Goal: Information Seeking & Learning: Check status

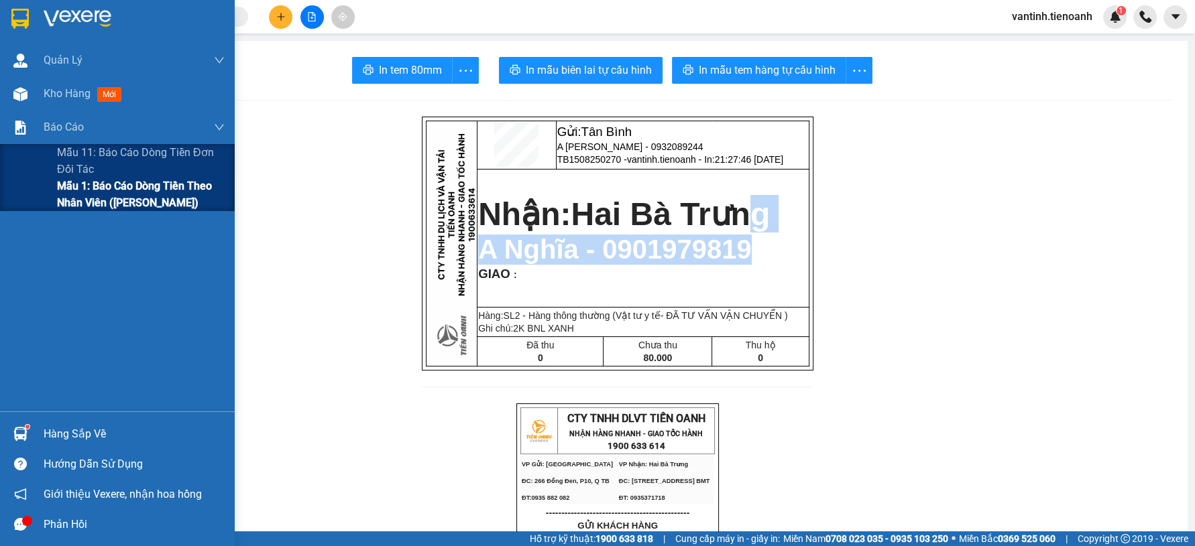
click at [80, 193] on span "Mẫu 1: Báo cáo dòng tiền theo nhân viên ([PERSON_NAME])" at bounding box center [141, 195] width 168 height 34
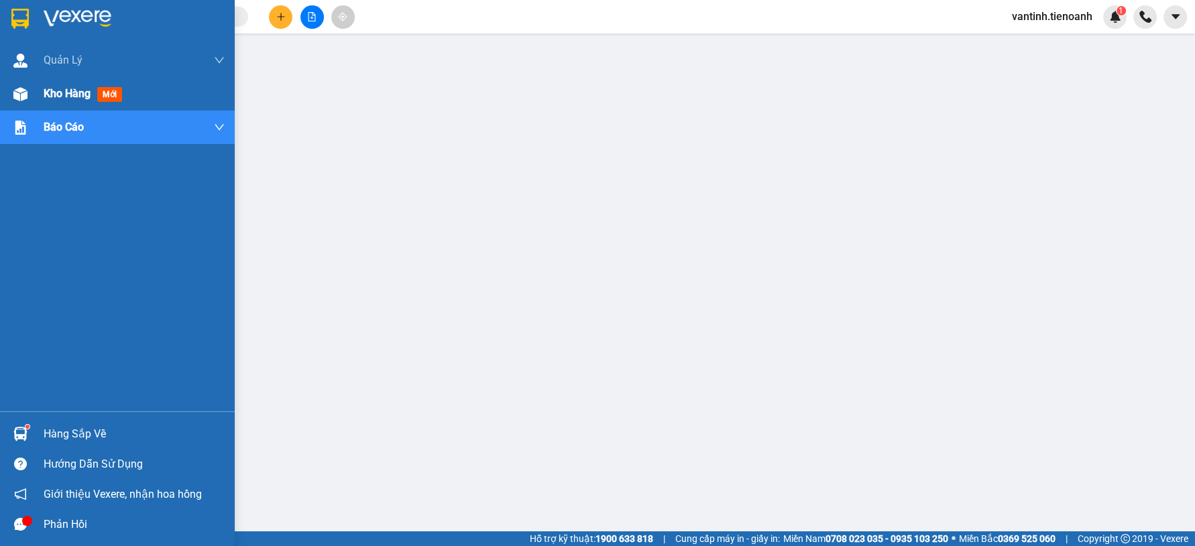
click at [64, 93] on span "Kho hàng" at bounding box center [67, 93] width 47 height 13
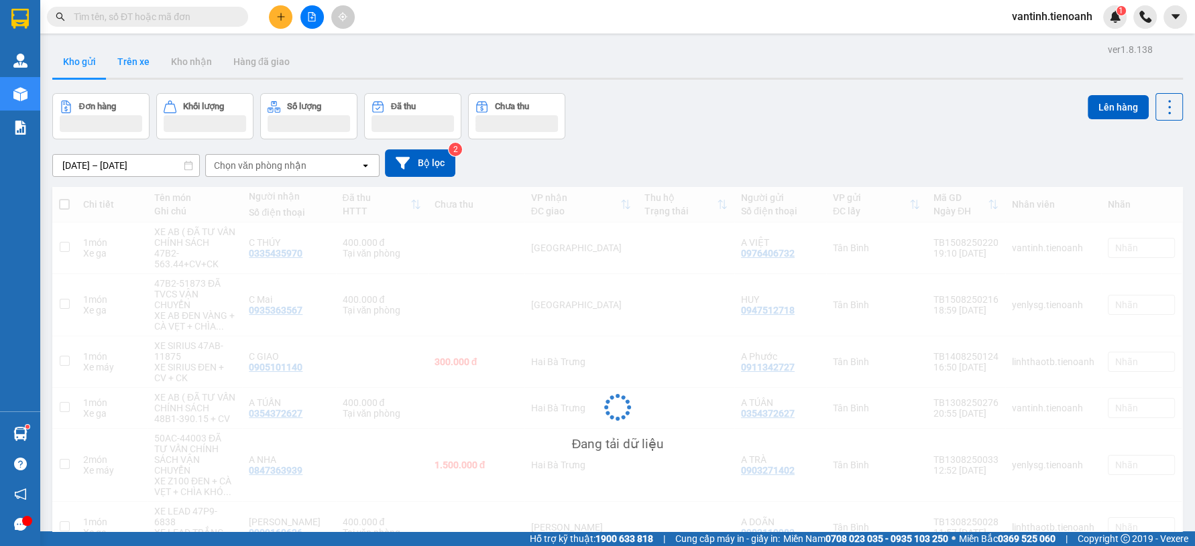
click at [137, 69] on button "Trên xe" at bounding box center [134, 62] width 54 height 32
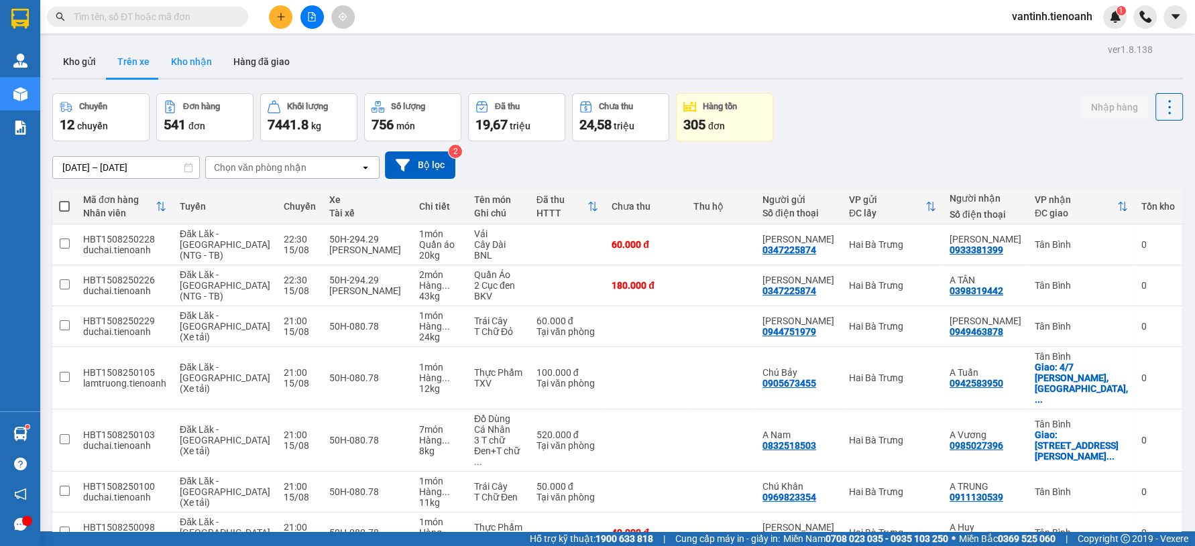
click at [186, 65] on button "Kho nhận" at bounding box center [191, 62] width 62 height 32
type input "[DATE] – [DATE]"
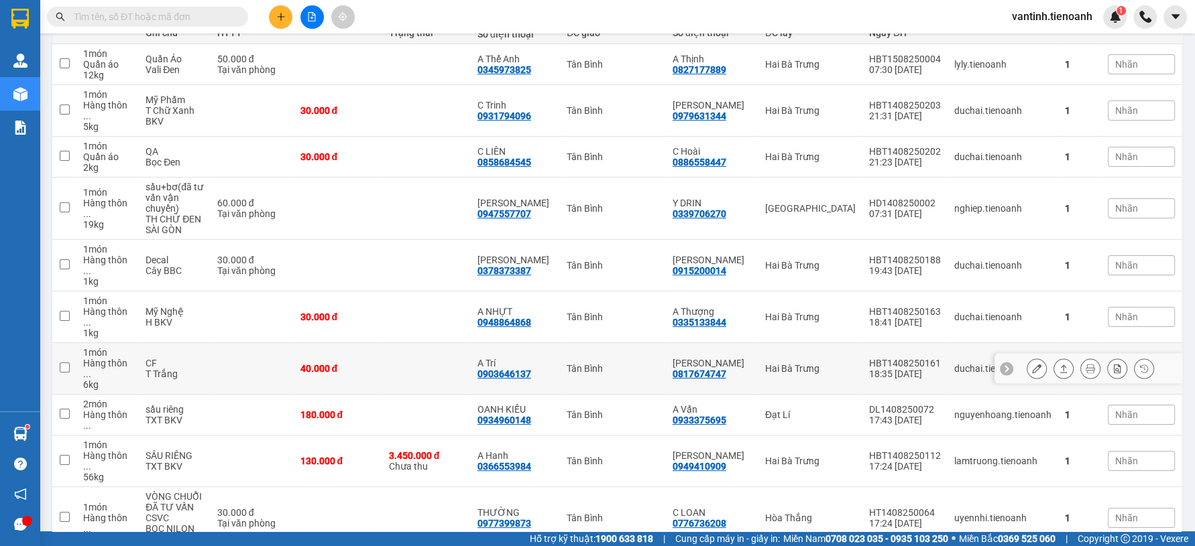
scroll to position [188, 0]
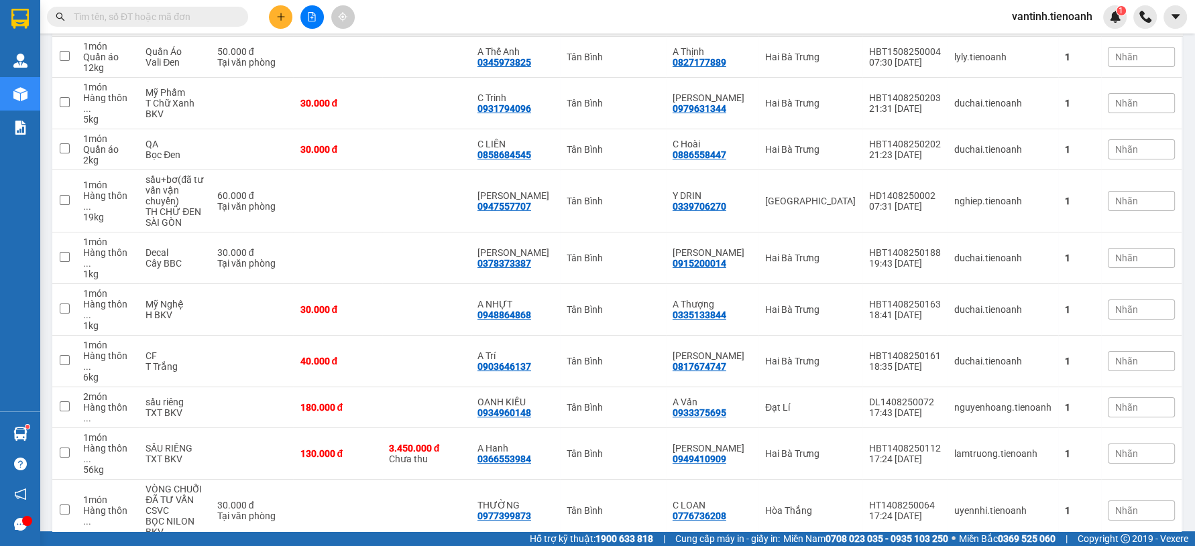
click at [1136, 477] on div "100 / trang" at bounding box center [1126, 469] width 80 height 24
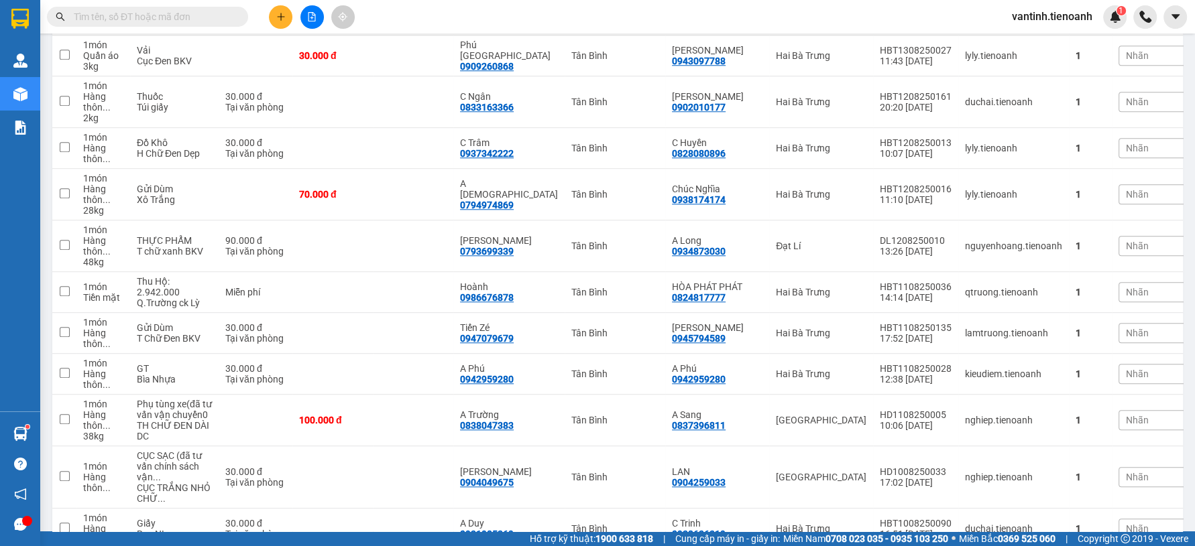
scroll to position [0, 0]
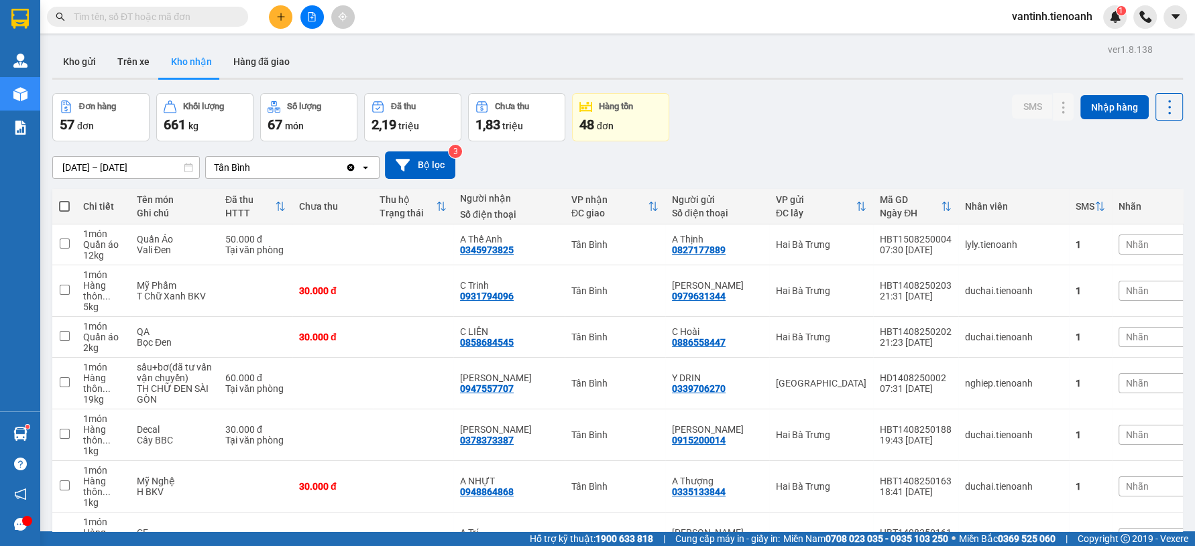
click at [859, 169] on div "[DATE] – [DATE] Press the down arrow key to interact with the calendar and sele…" at bounding box center [617, 165] width 1131 height 27
click at [79, 65] on button "Kho gửi" at bounding box center [79, 62] width 54 height 32
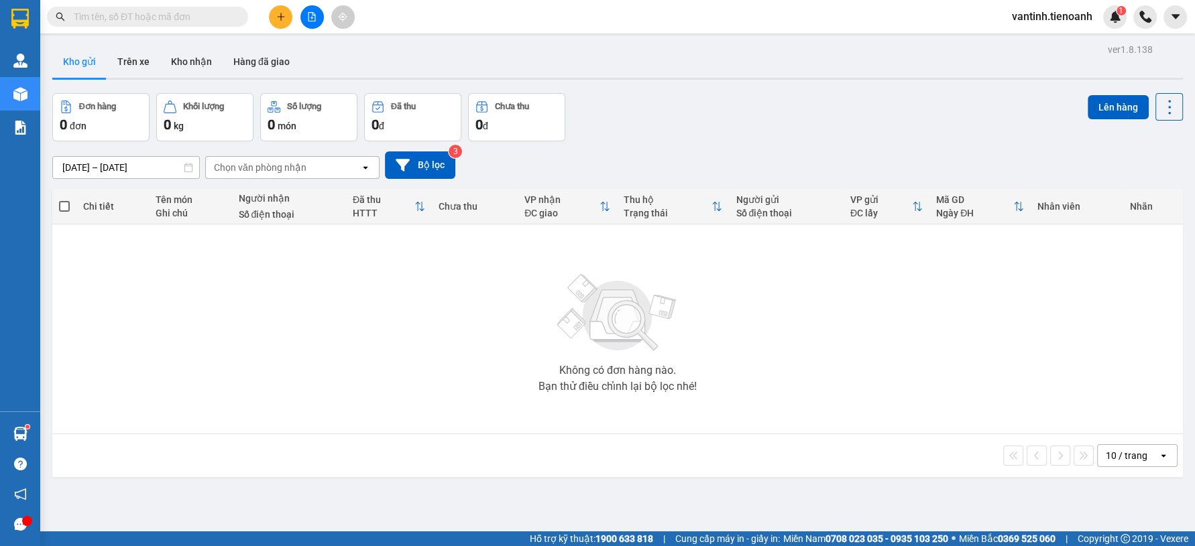
click at [730, 159] on div "[DATE] – [DATE] Press the down arrow key to interact with the calendar and sele…" at bounding box center [617, 165] width 1131 height 27
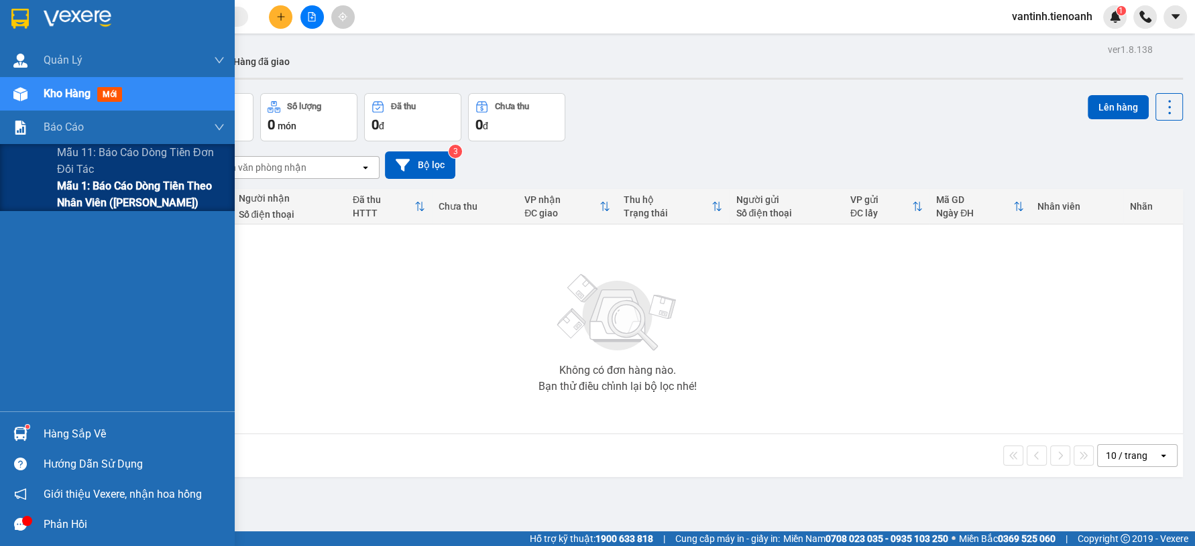
click at [67, 196] on span "Mẫu 1: Báo cáo dòng tiền theo nhân viên ([PERSON_NAME])" at bounding box center [141, 195] width 168 height 34
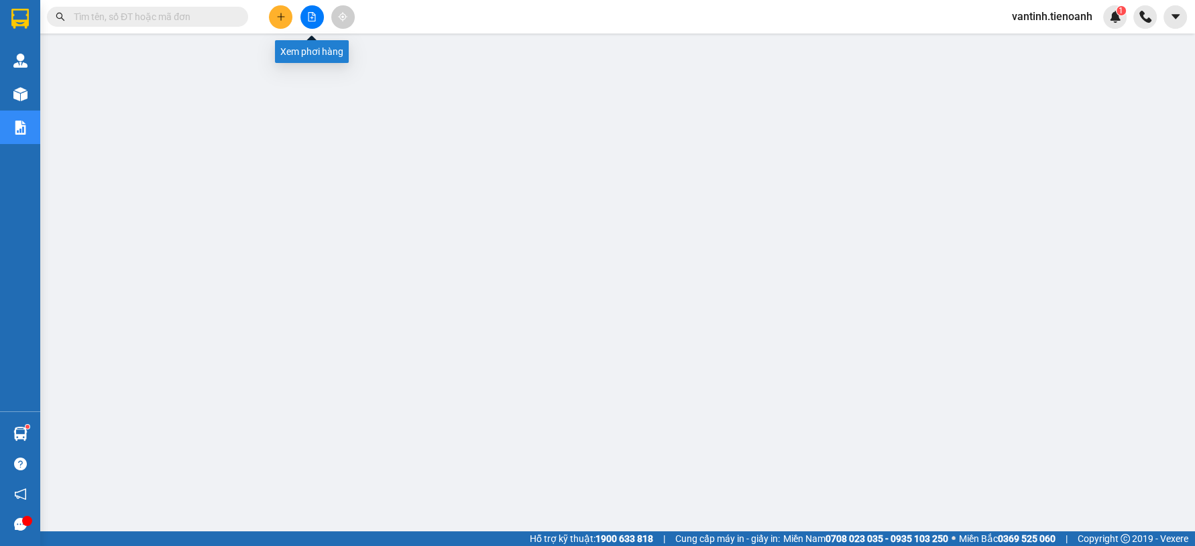
click at [316, 19] on button at bounding box center [311, 16] width 23 height 23
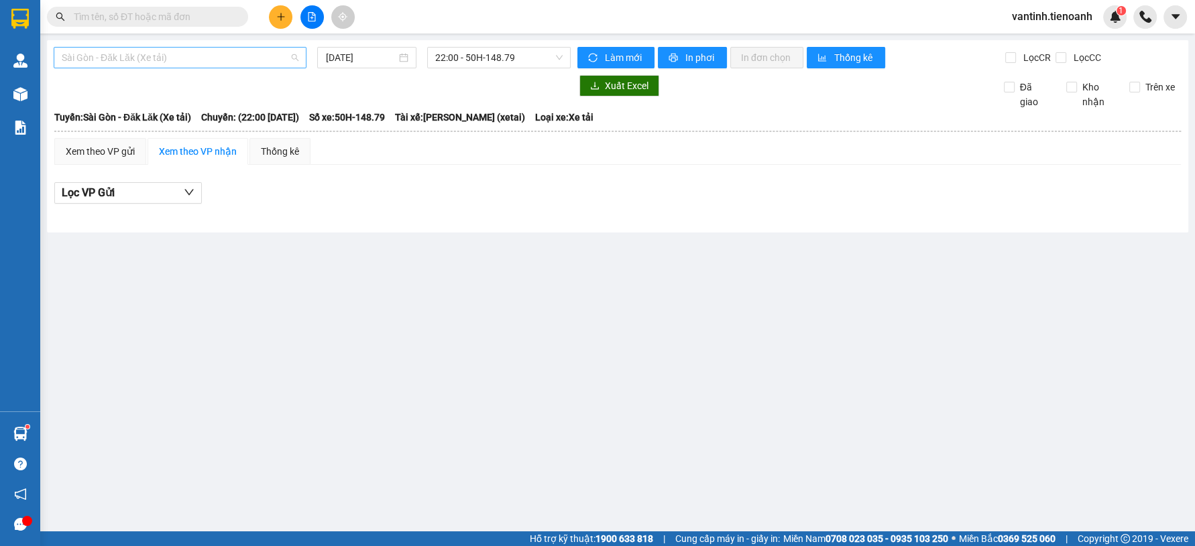
click at [200, 58] on span "Sài Gòn - Đăk Lăk (Xe tải)" at bounding box center [180, 58] width 237 height 20
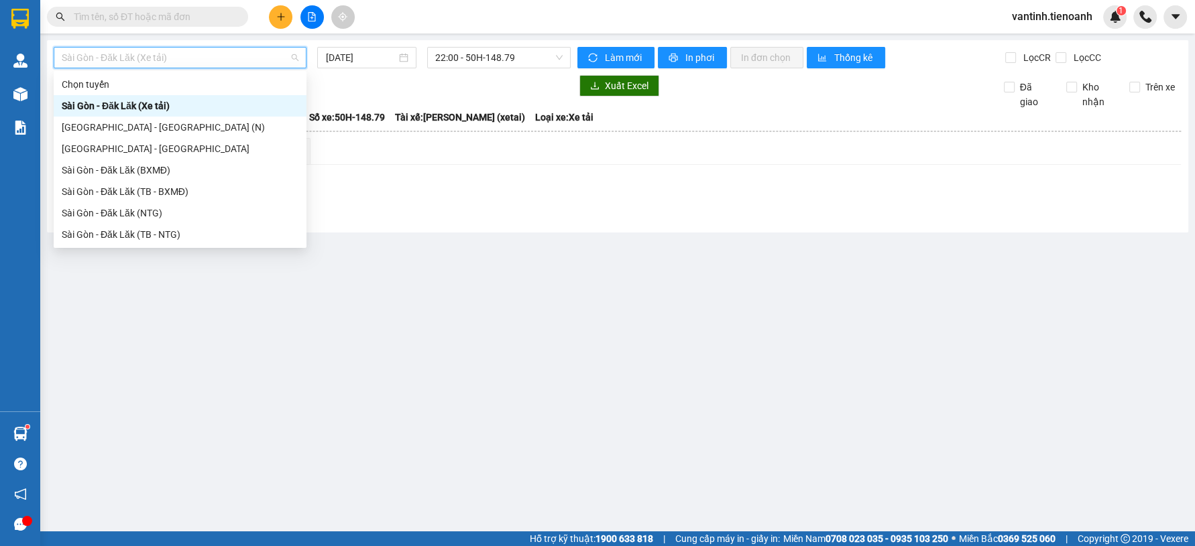
click at [192, 104] on div "Sài Gòn - Đăk Lăk (Xe tải)" at bounding box center [180, 106] width 237 height 15
click at [372, 103] on div "Xuất Excel Đã giao Kho nhận Trên xe" at bounding box center [618, 92] width 1128 height 34
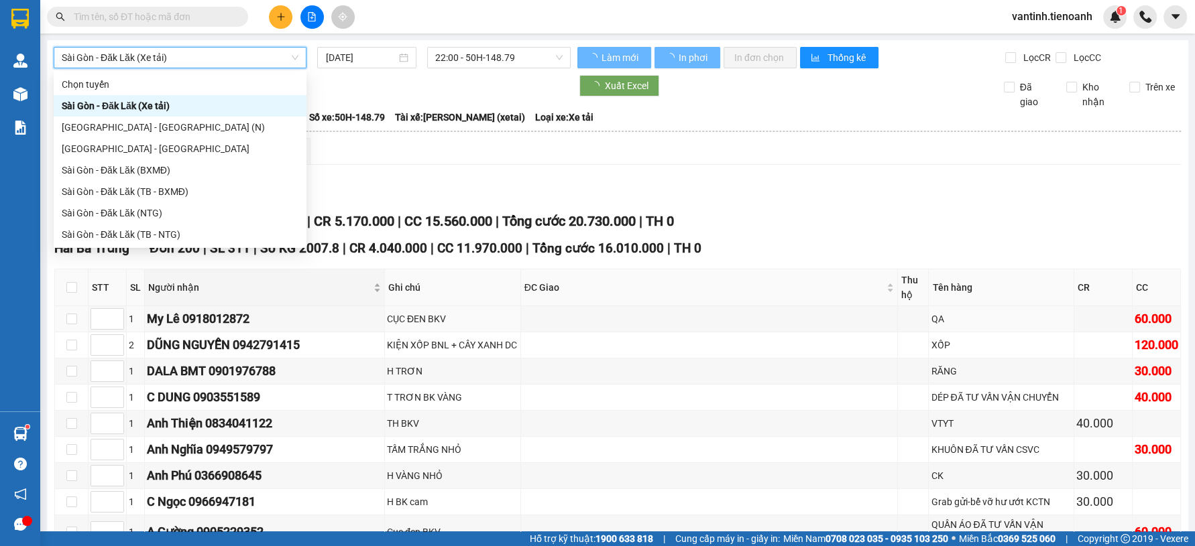
click at [220, 337] on div "DŨNG NGUYỄN 0942791415" at bounding box center [264, 345] width 235 height 19
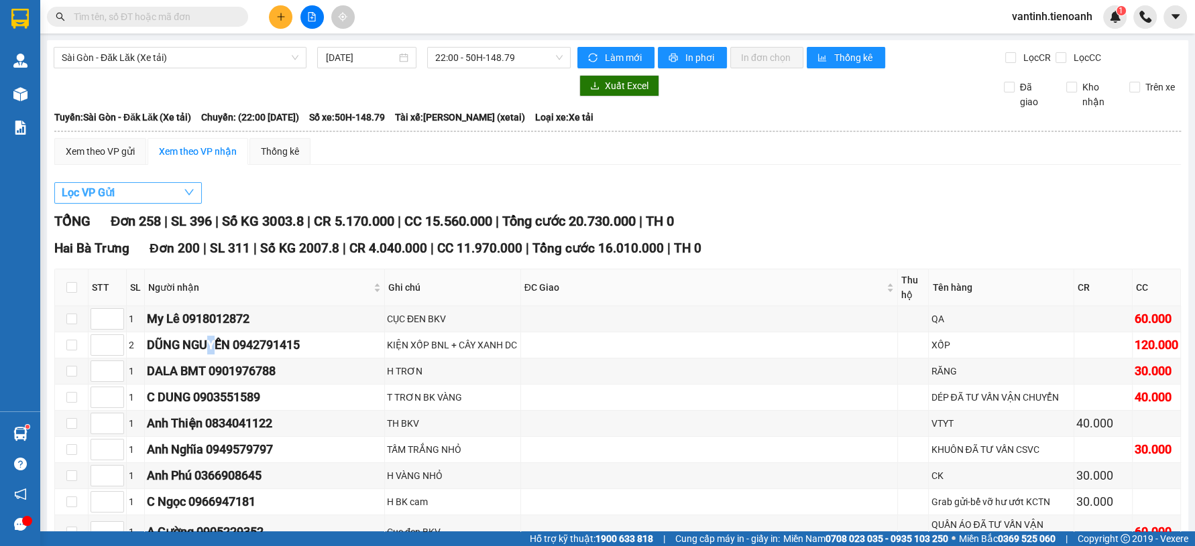
click at [149, 196] on button "Lọc VP Gửi" at bounding box center [128, 192] width 148 height 21
click at [374, 144] on div "Xem theo VP gửi Xem theo VP nhận Thống kê" at bounding box center [617, 151] width 1126 height 27
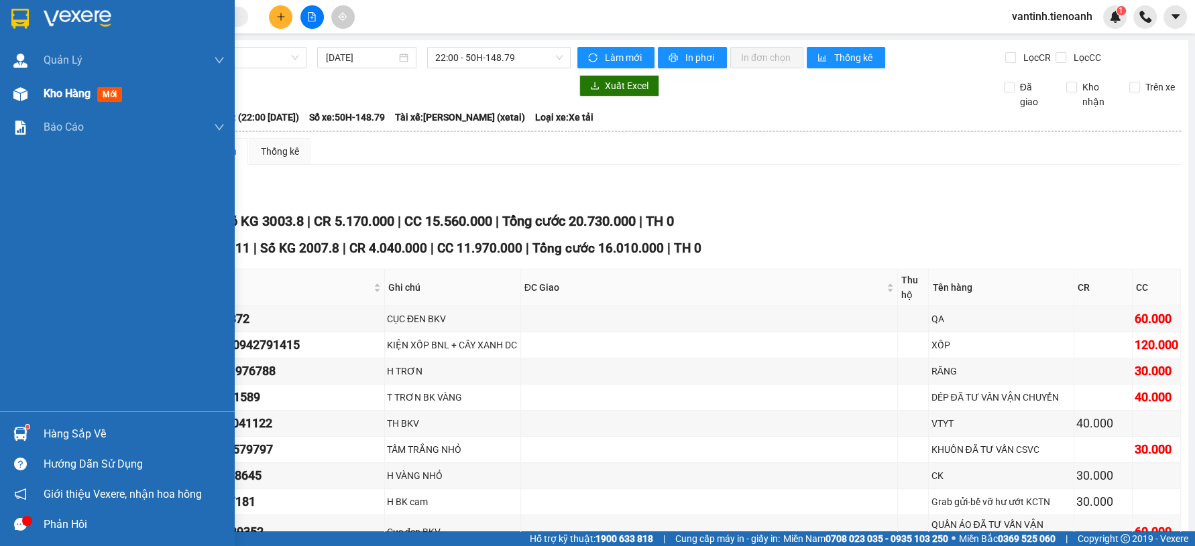
click at [64, 92] on span "Kho hàng" at bounding box center [67, 93] width 47 height 13
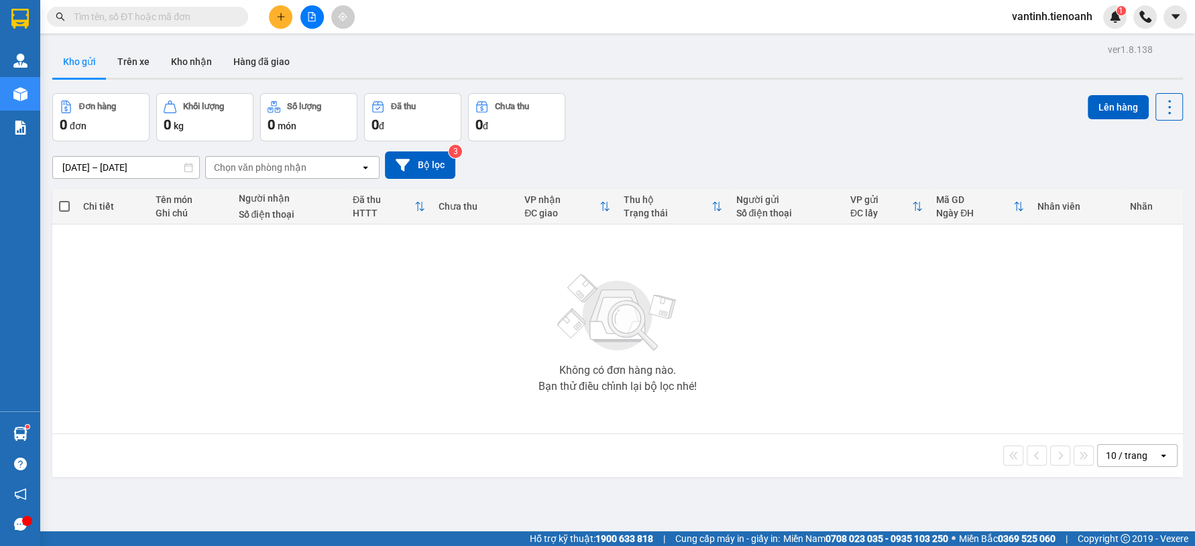
click at [212, 254] on div "Không có đơn hàng nào. Bạn thử điều chỉnh lại bộ lọc nhé!" at bounding box center [617, 329] width 1117 height 201
click at [111, 170] on input "[DATE] – [DATE]" at bounding box center [126, 167] width 146 height 21
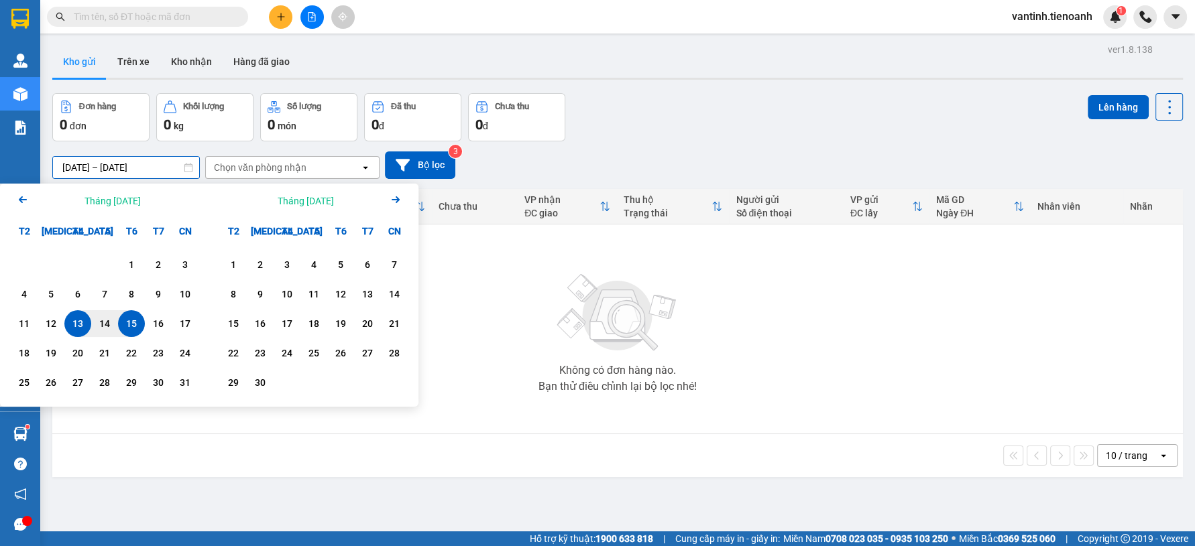
click at [561, 323] on img at bounding box center [618, 313] width 134 height 94
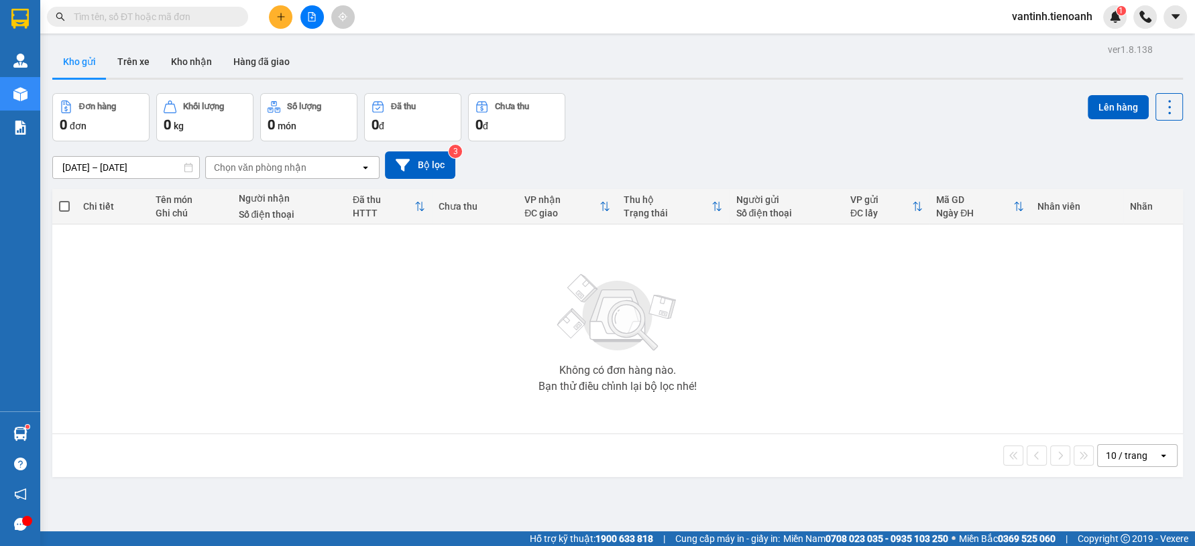
click at [746, 139] on div "ver 1.8.138 Kho gửi Trên xe Kho nhận Hàng đã giao Đơn hàng 0 đơn Khối lượng 0 k…" at bounding box center [617, 313] width 1141 height 546
click at [331, 340] on div "Không có đơn hàng nào. Bạn thử điều chỉnh lại bộ lọc nhé!" at bounding box center [617, 329] width 1117 height 201
click at [351, 310] on div "Không có đơn hàng nào. Bạn thử điều chỉnh lại bộ lọc nhé!" at bounding box center [617, 329] width 1117 height 201
click at [319, 158] on div "Chọn văn phòng nhận" at bounding box center [283, 167] width 154 height 21
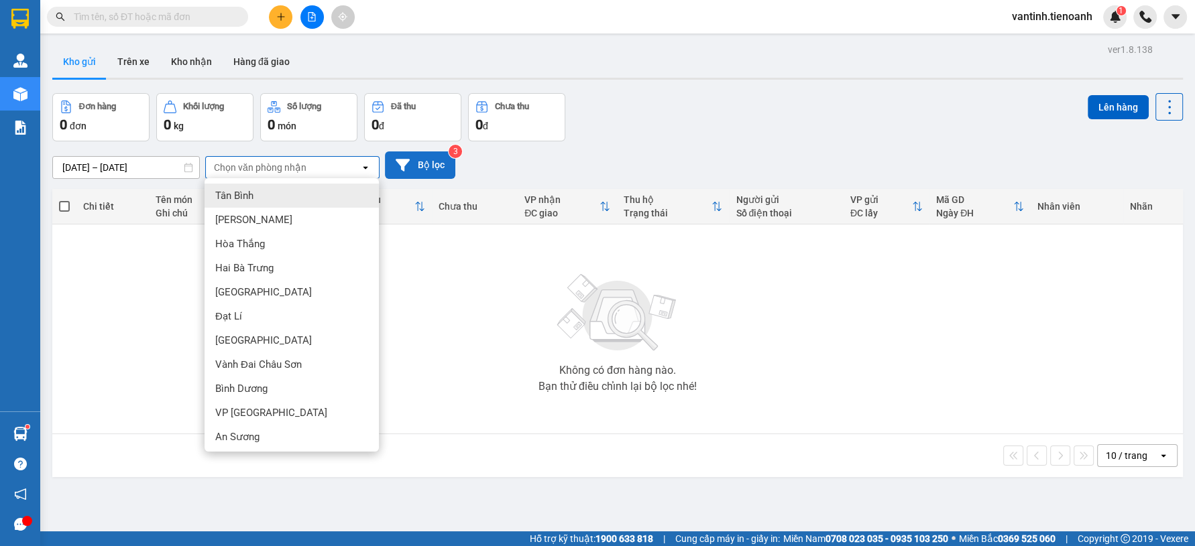
click at [409, 165] on icon at bounding box center [403, 165] width 14 height 14
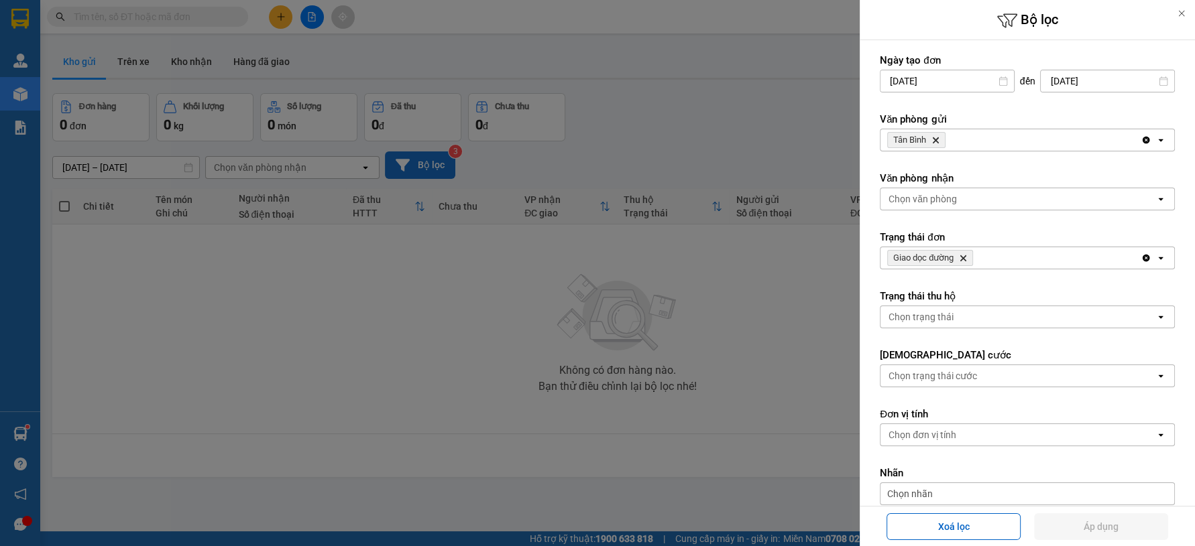
click at [964, 257] on icon "Delete" at bounding box center [963, 258] width 8 height 8
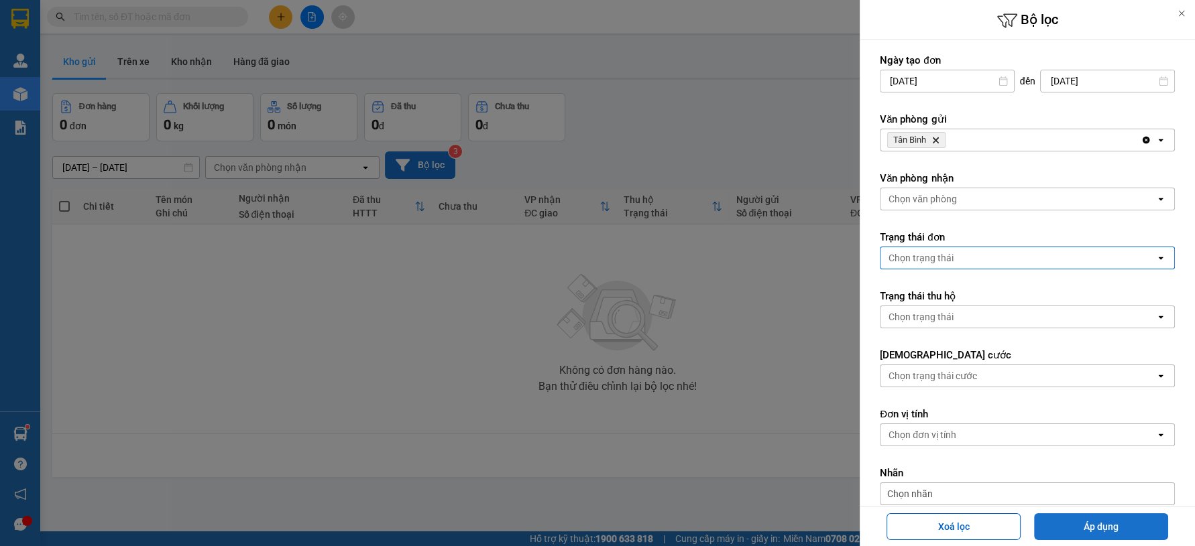
click at [1086, 538] on button "Áp dụng" at bounding box center [1101, 527] width 134 height 27
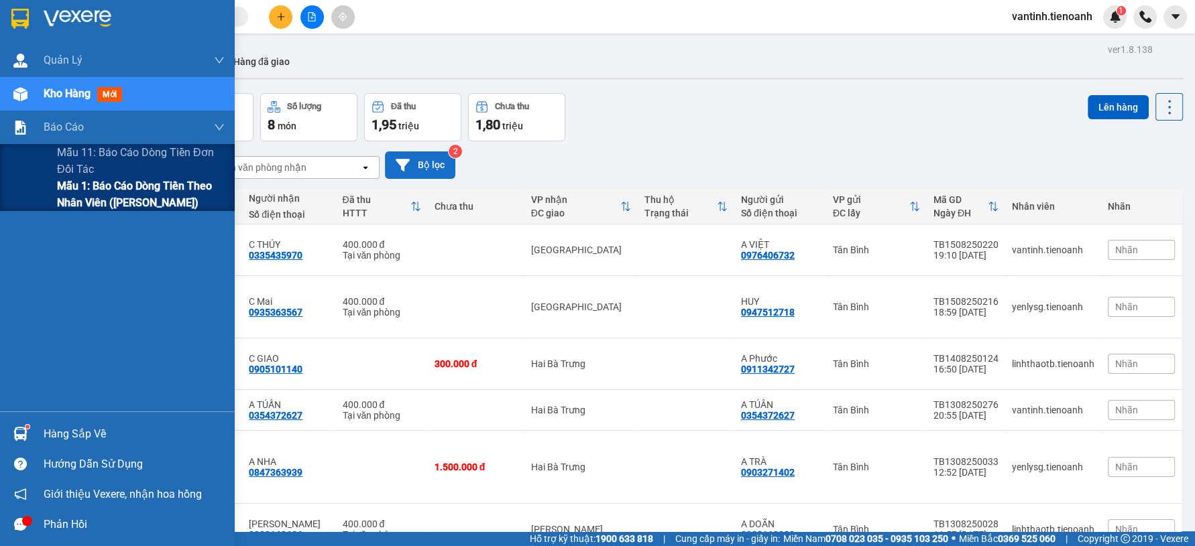
click at [78, 192] on span "Mẫu 1: Báo cáo dòng tiền theo nhân viên ([PERSON_NAME])" at bounding box center [141, 195] width 168 height 34
